Goal: Check status: Check status

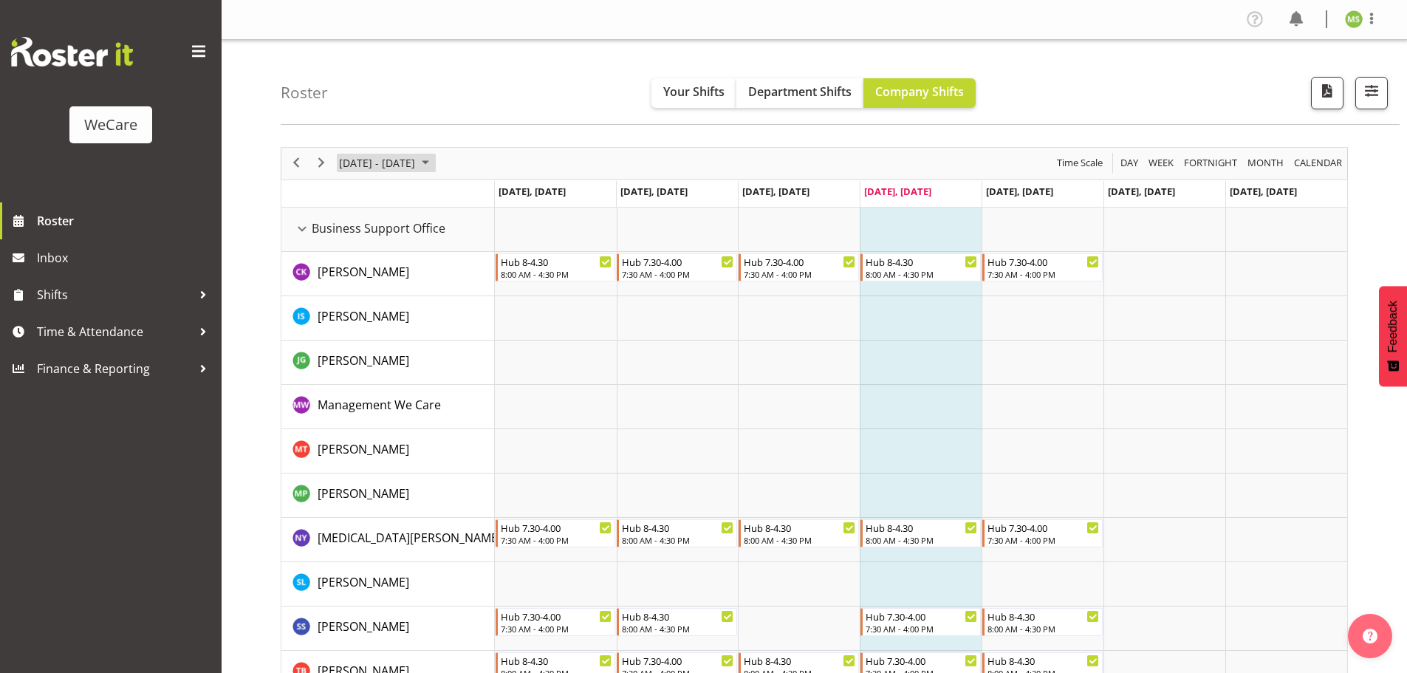
scroll to position [3343, 0]
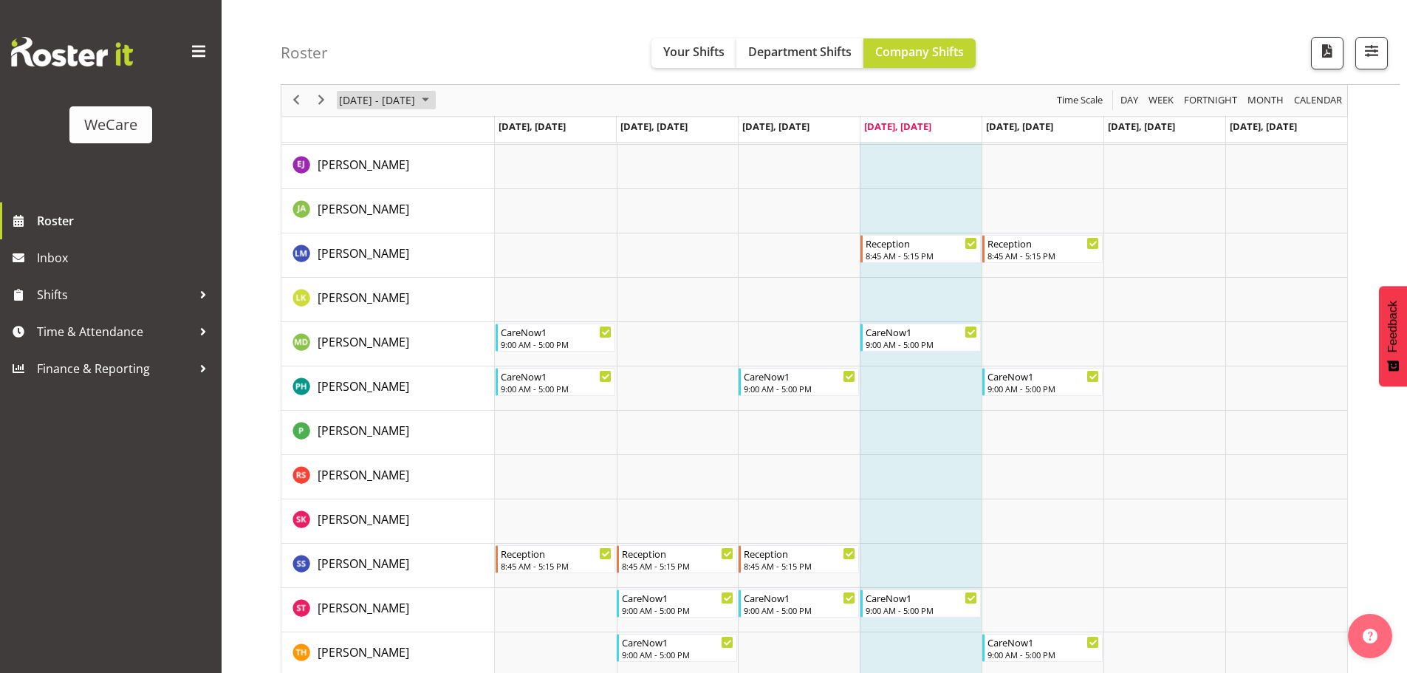
click at [434, 94] on span "September 2025" at bounding box center [426, 101] width 18 height 18
click at [493, 132] on span "next month" at bounding box center [495, 137] width 26 height 27
click at [360, 256] on span "20" at bounding box center [355, 264] width 22 height 22
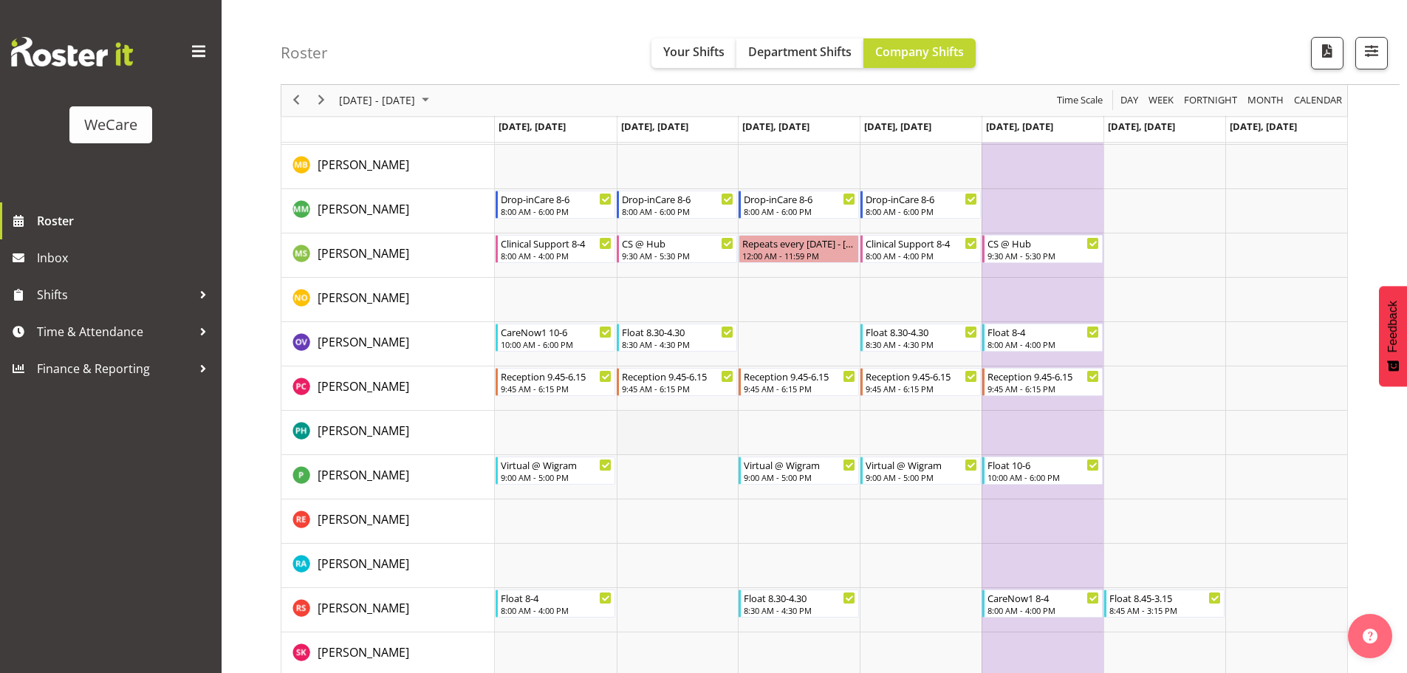
scroll to position [5190, 0]
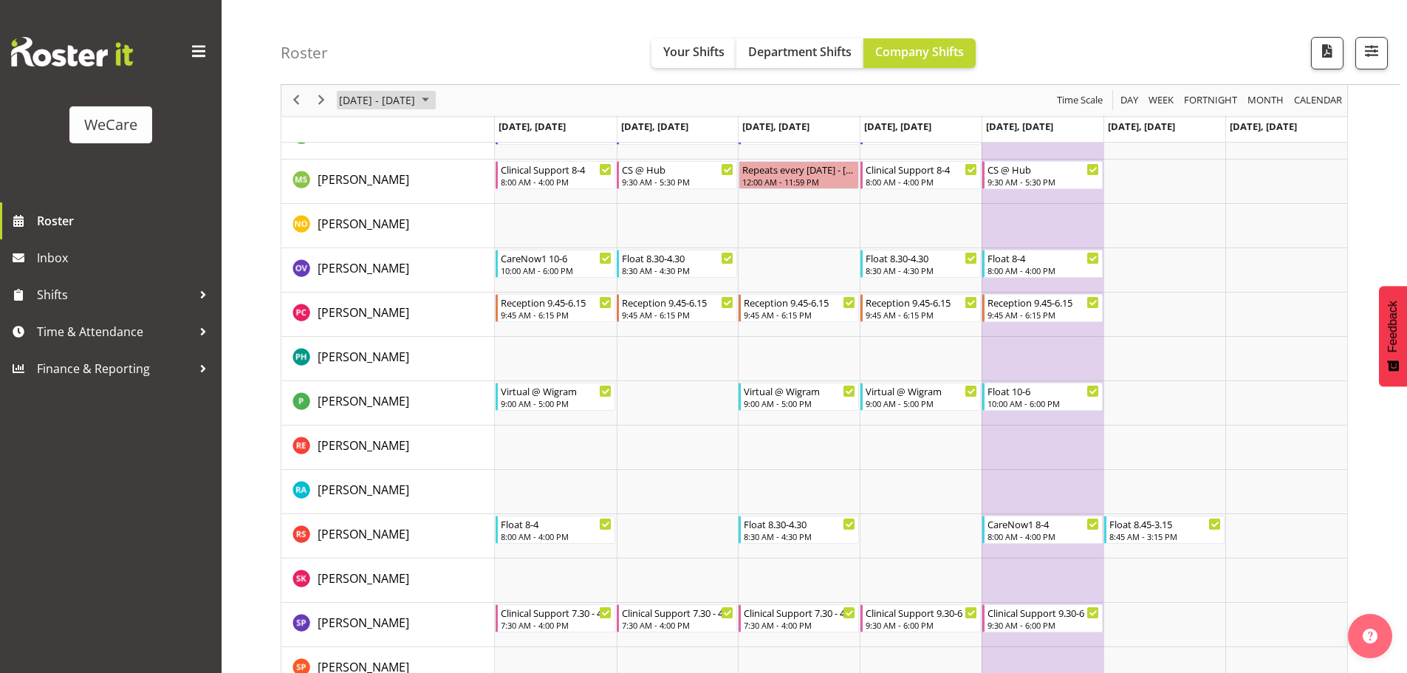
click at [434, 100] on span "October 2025" at bounding box center [426, 101] width 18 height 18
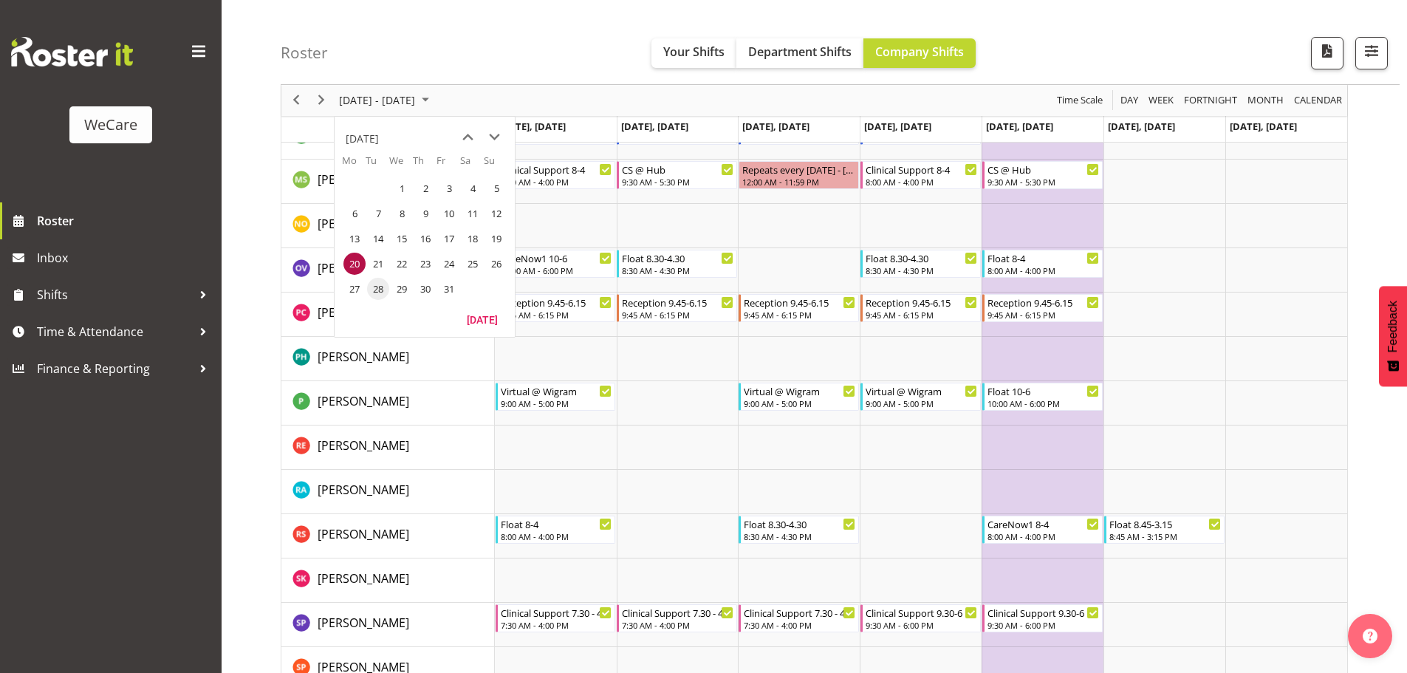
click at [379, 290] on span "28" at bounding box center [378, 289] width 22 height 22
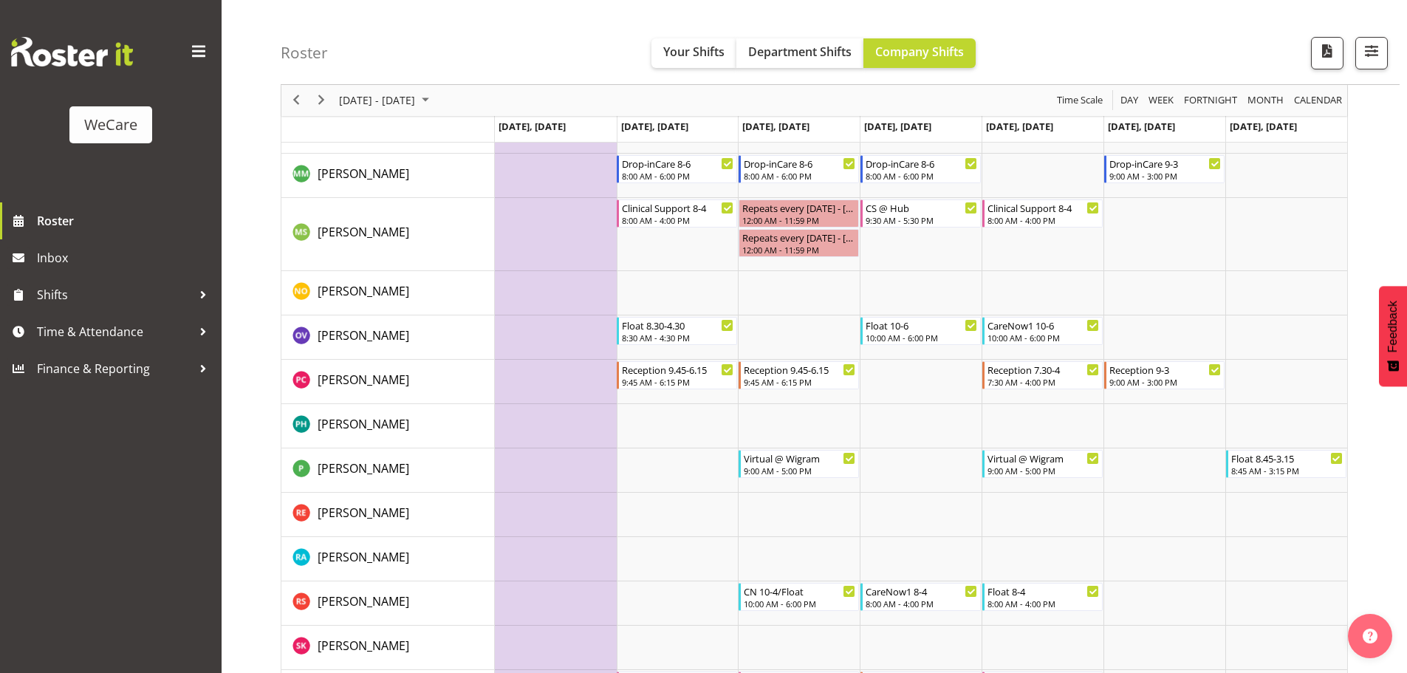
scroll to position [5166, 0]
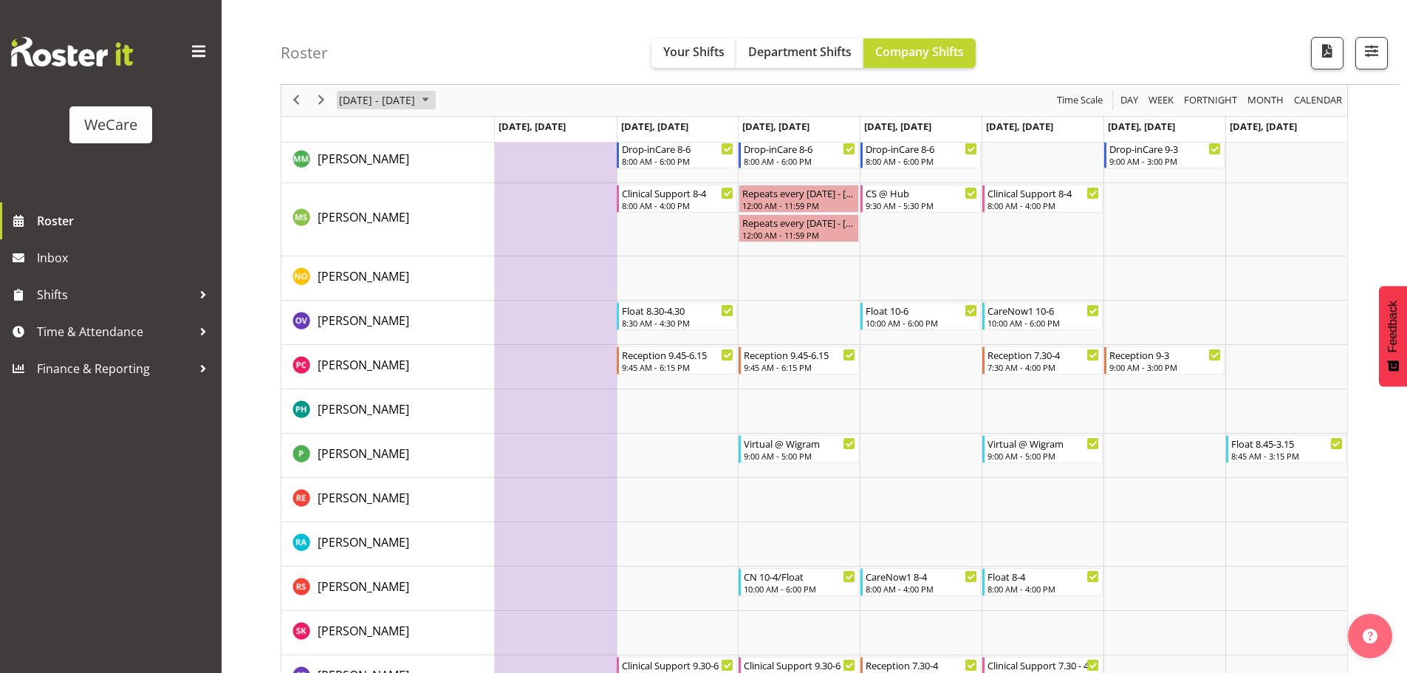
click at [434, 96] on span "October 2025" at bounding box center [426, 101] width 18 height 18
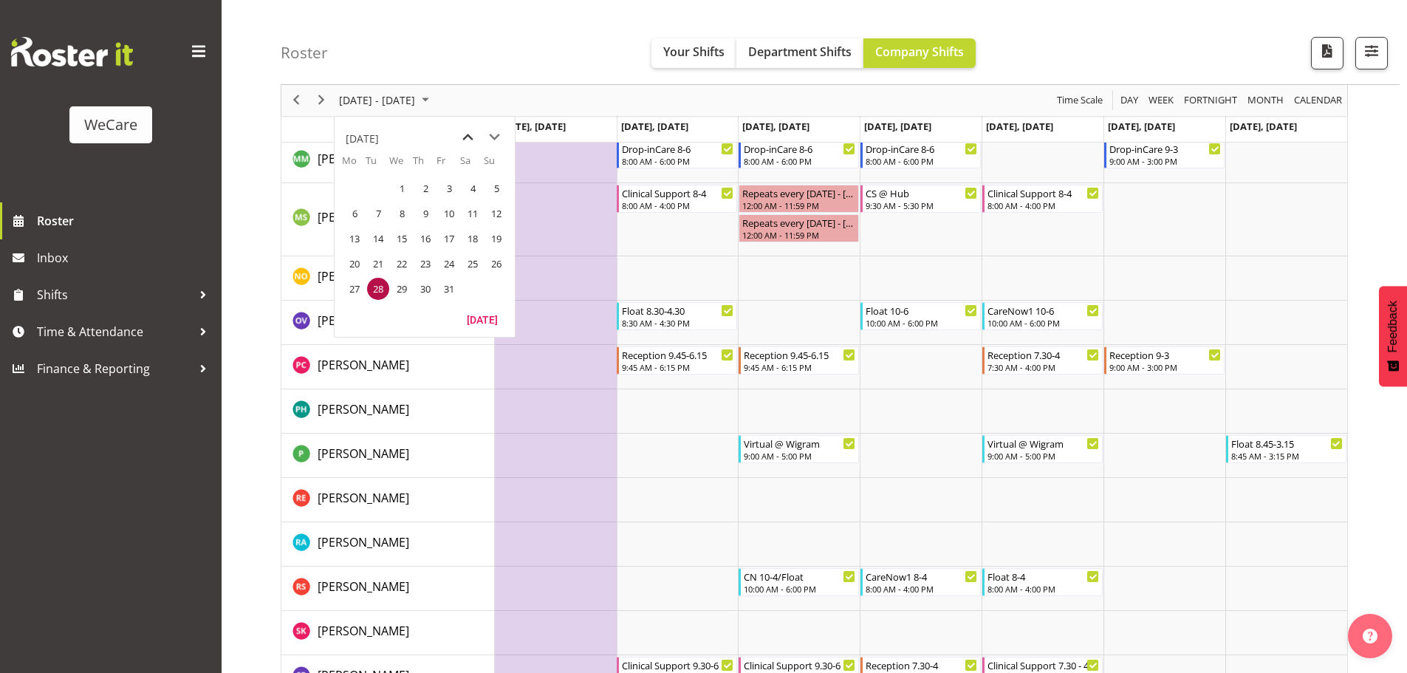
click at [468, 133] on span "previous month" at bounding box center [468, 137] width 26 height 27
click at [426, 216] on span "11" at bounding box center [425, 213] width 22 height 22
